Goal: Check status: Check status

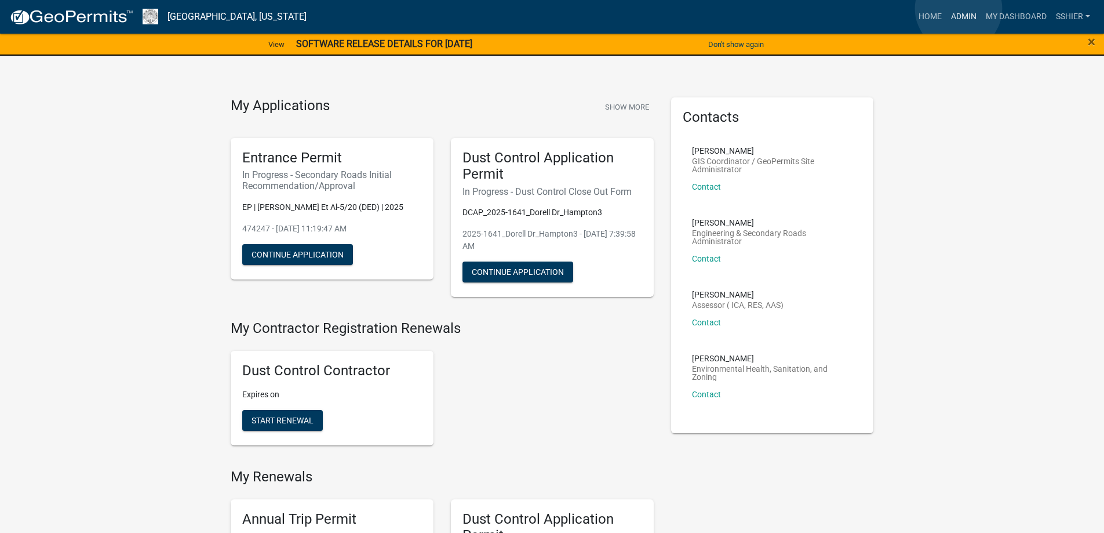
click at [959, 9] on link "Admin" at bounding box center [963, 17] width 35 height 22
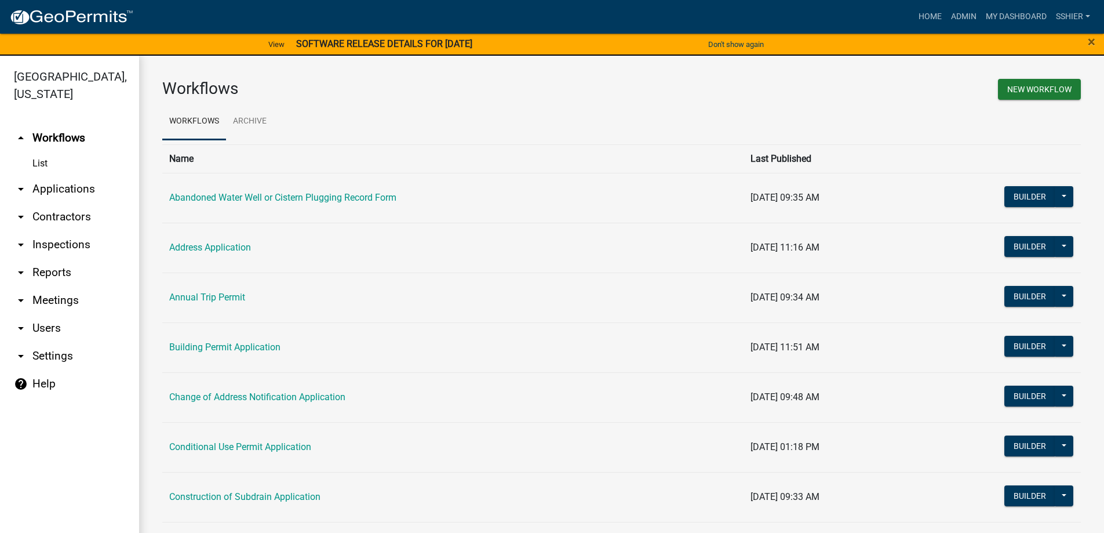
click at [29, 175] on link "arrow_drop_down Applications" at bounding box center [69, 189] width 139 height 28
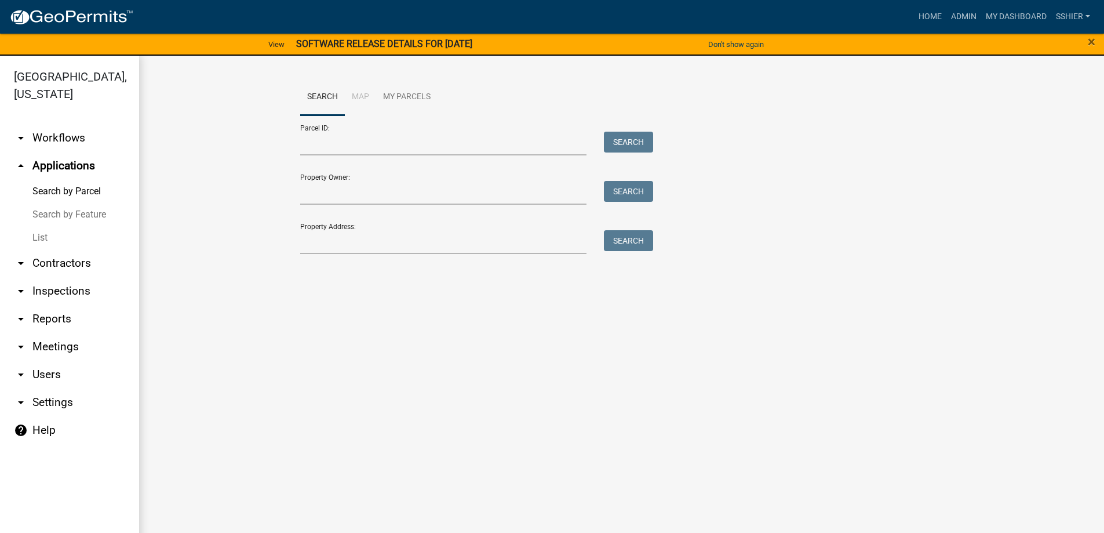
click at [43, 226] on link "List" at bounding box center [69, 237] width 139 height 23
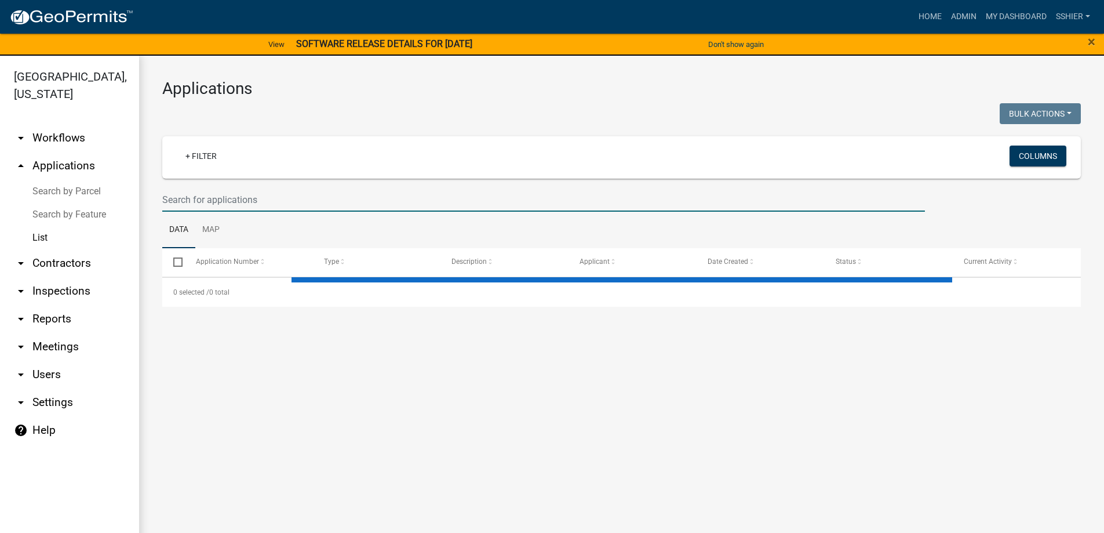
click at [192, 196] on input "text" at bounding box center [543, 200] width 763 height 24
select select "3: 100"
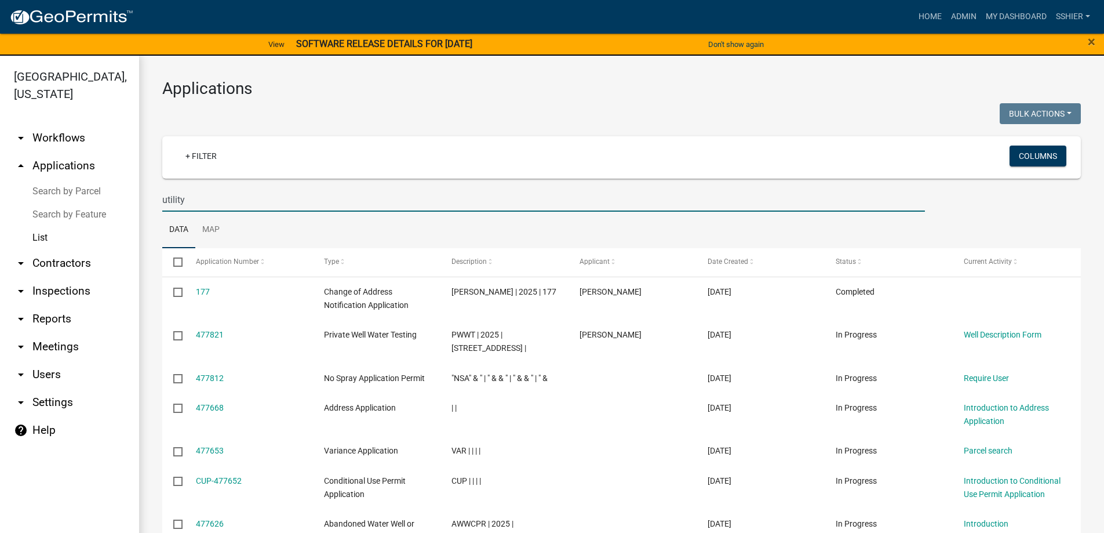
type input "utility"
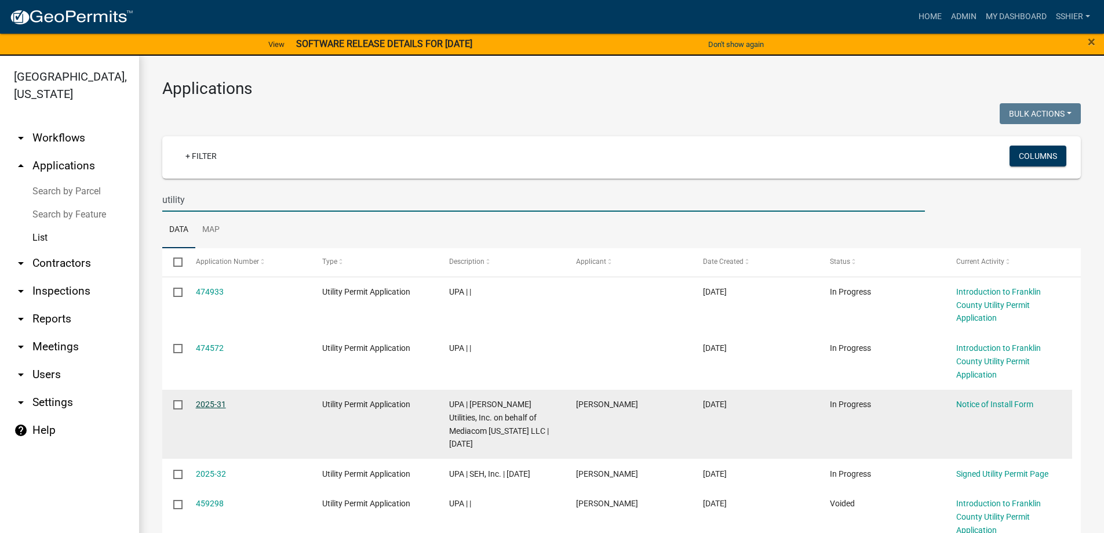
click at [204, 400] on link "2025-31" at bounding box center [211, 403] width 30 height 9
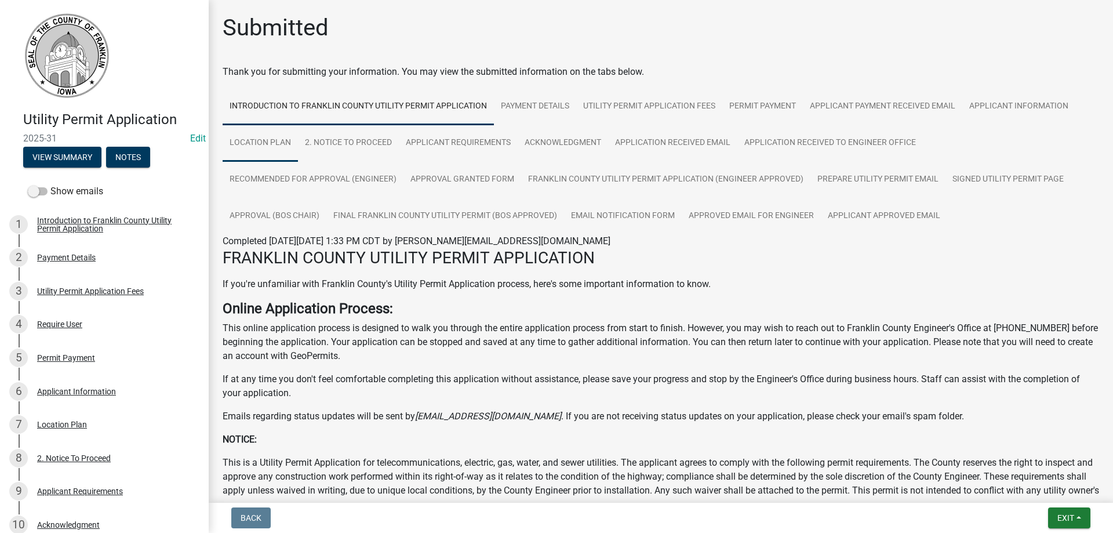
click at [268, 141] on link "Location Plan" at bounding box center [260, 143] width 75 height 37
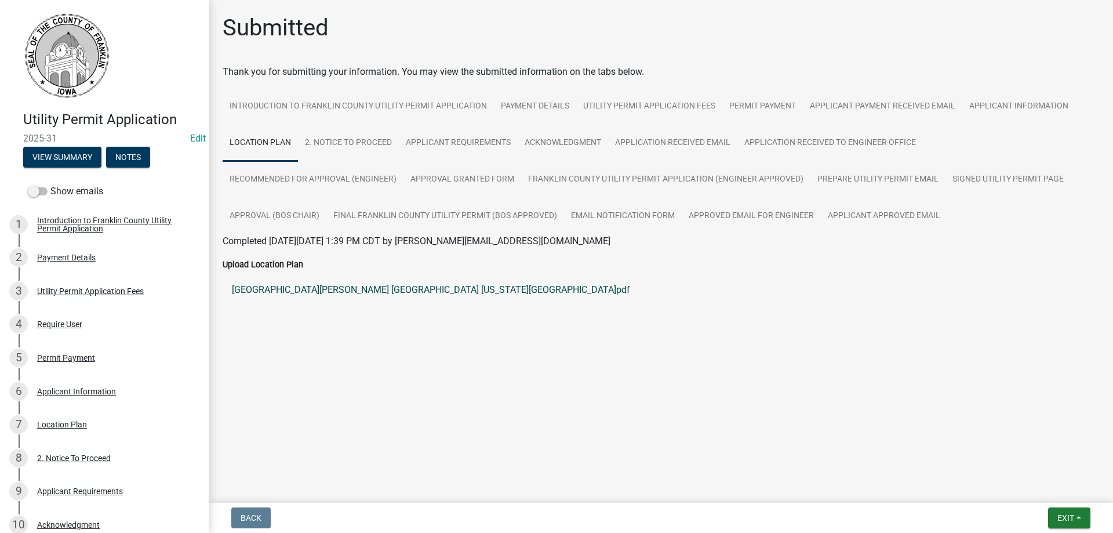
click at [315, 290] on link "[GEOGRAPHIC_DATA][PERSON_NAME] [GEOGRAPHIC_DATA] [US_STATE][GEOGRAPHIC_DATA]pdf" at bounding box center [661, 290] width 876 height 28
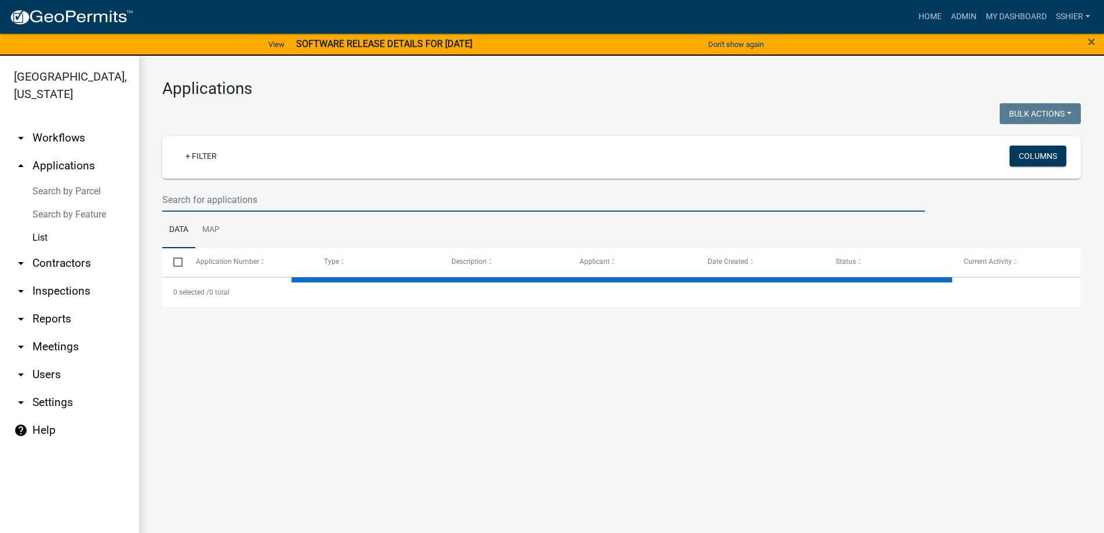
select select "3: 100"
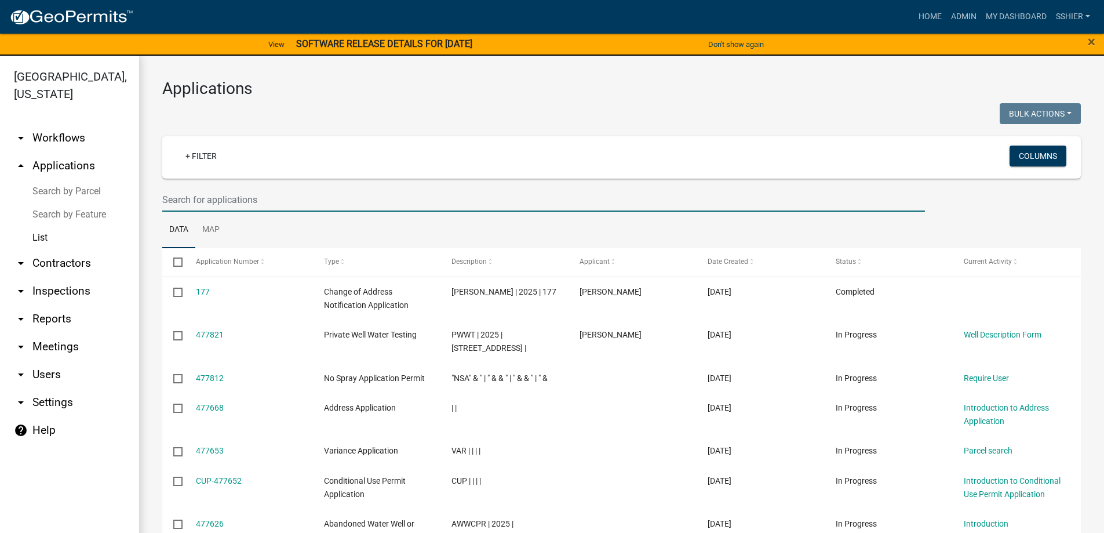
click at [245, 209] on input "text" at bounding box center [543, 200] width 763 height 24
type input "i"
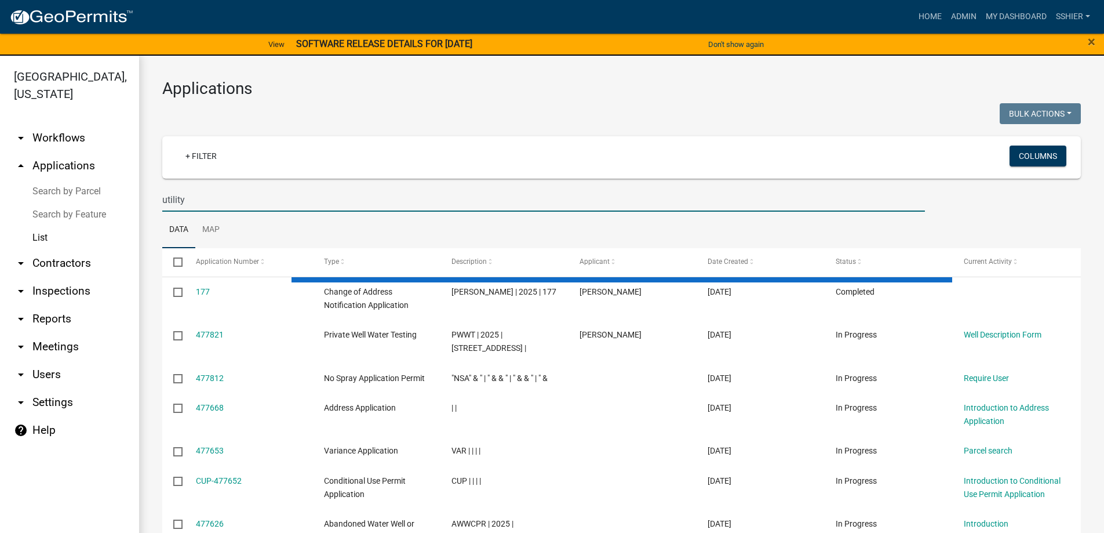
type input "utility"
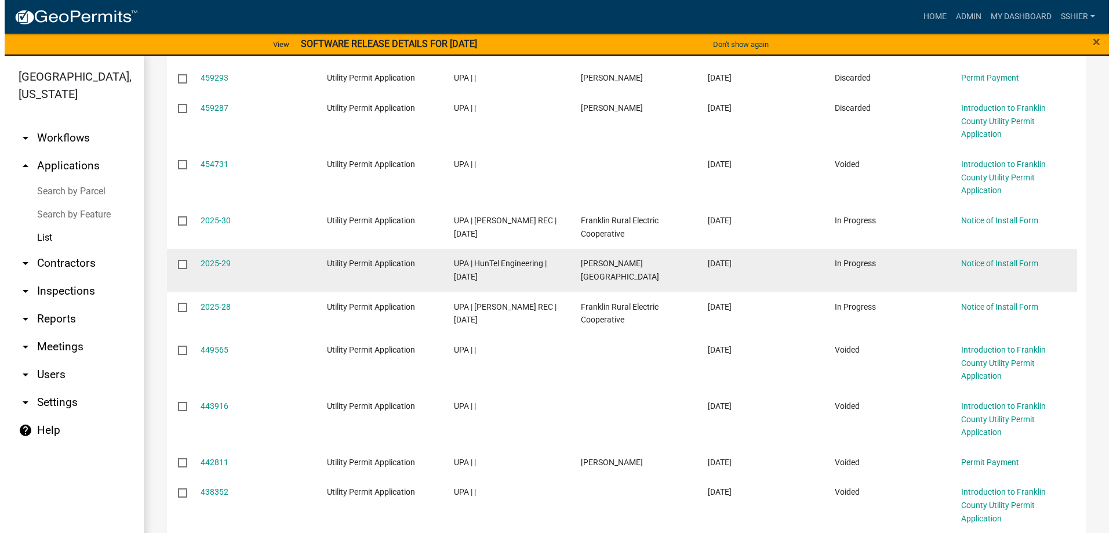
scroll to position [464, 0]
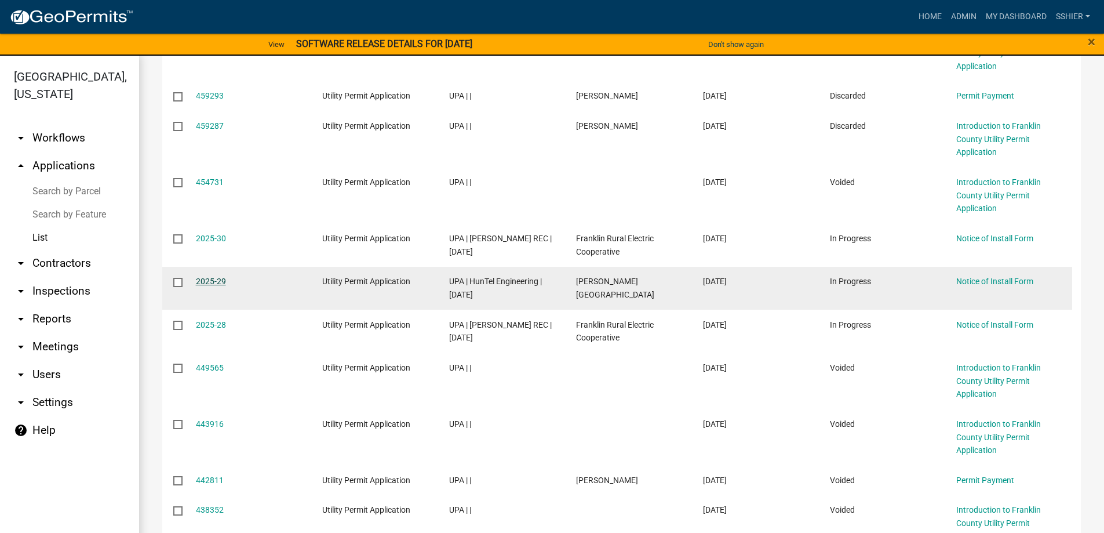
click at [206, 276] on link "2025-29" at bounding box center [211, 280] width 30 height 9
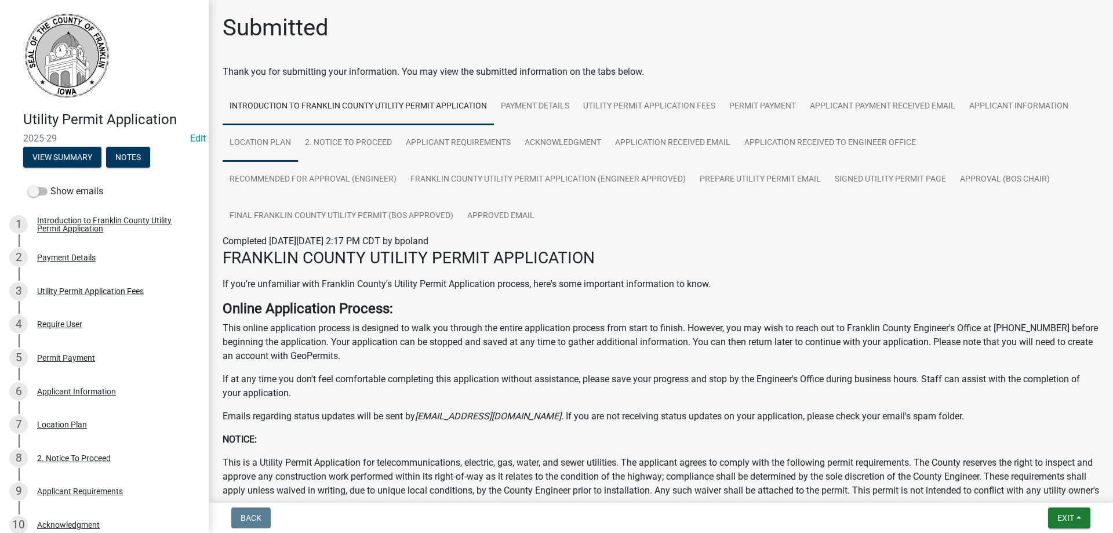
click at [275, 138] on link "Location Plan" at bounding box center [260, 143] width 75 height 37
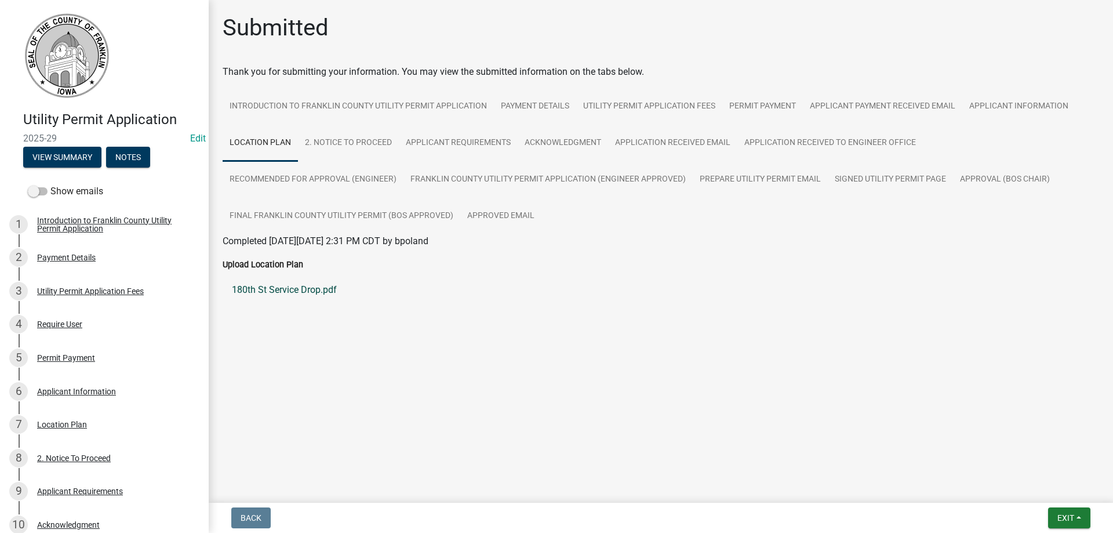
click at [276, 287] on link "180th St Service Drop.pdf" at bounding box center [661, 290] width 876 height 28
